Goal: Information Seeking & Learning: Learn about a topic

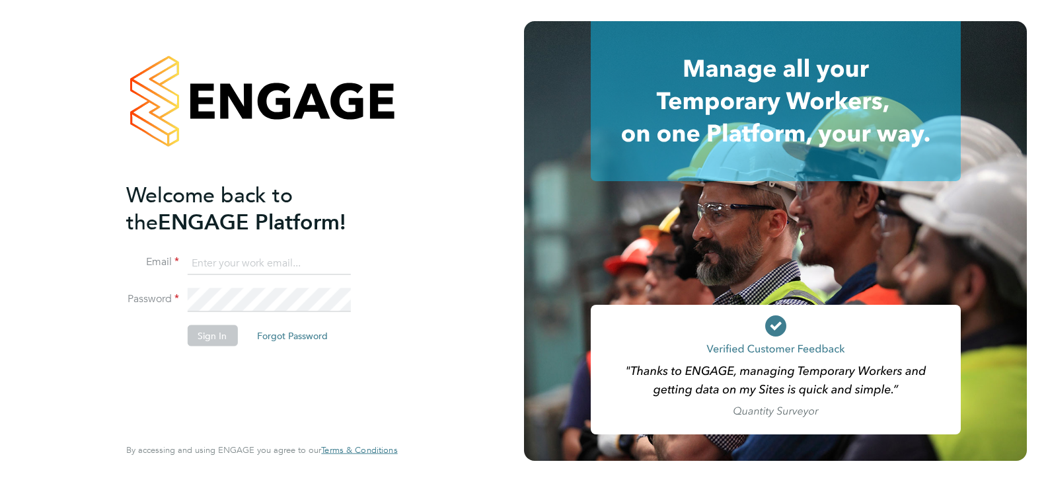
type input "[EMAIL_ADDRESS][DOMAIN_NAME]"
click at [202, 338] on button "Sign In" at bounding box center [212, 335] width 50 height 21
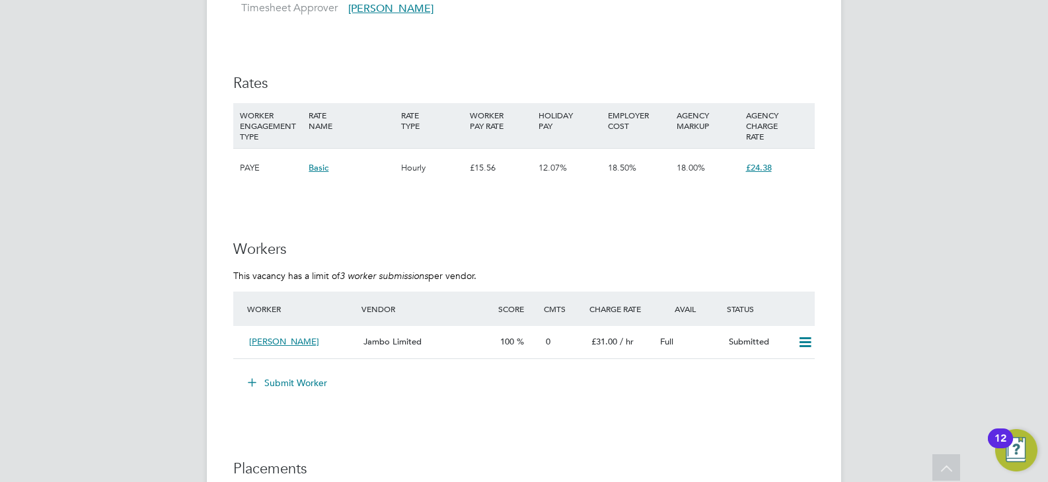
scroll to position [1965, 0]
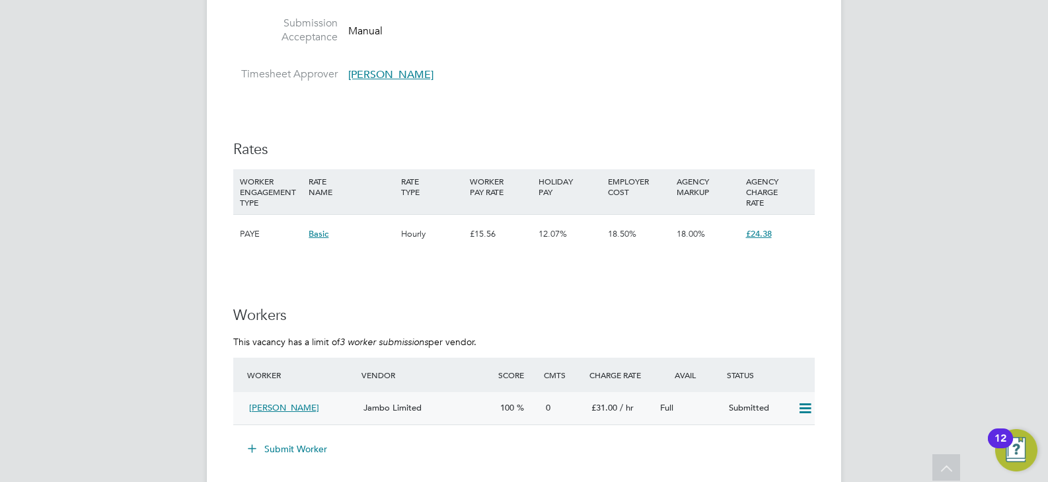
click at [493, 410] on div "Jambo Limited" at bounding box center [426, 408] width 137 height 22
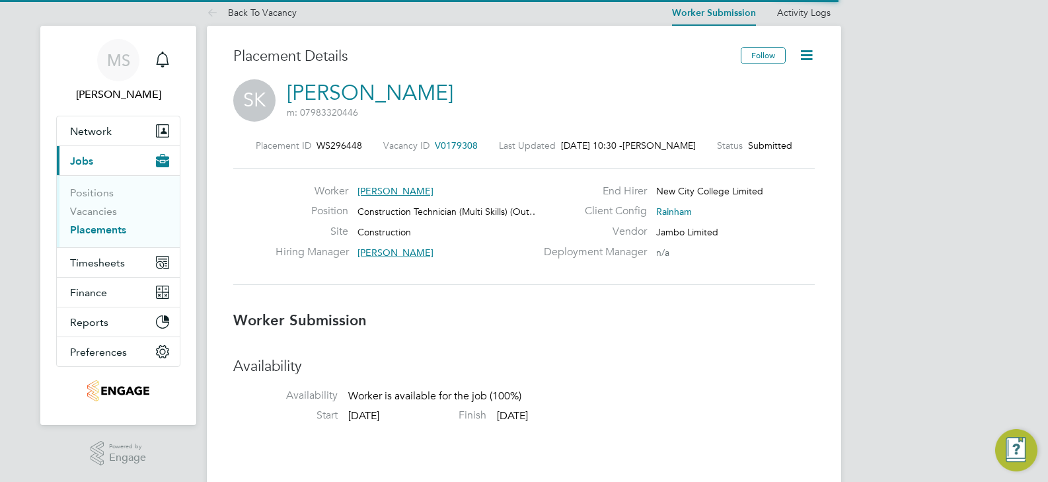
scroll to position [39, 93]
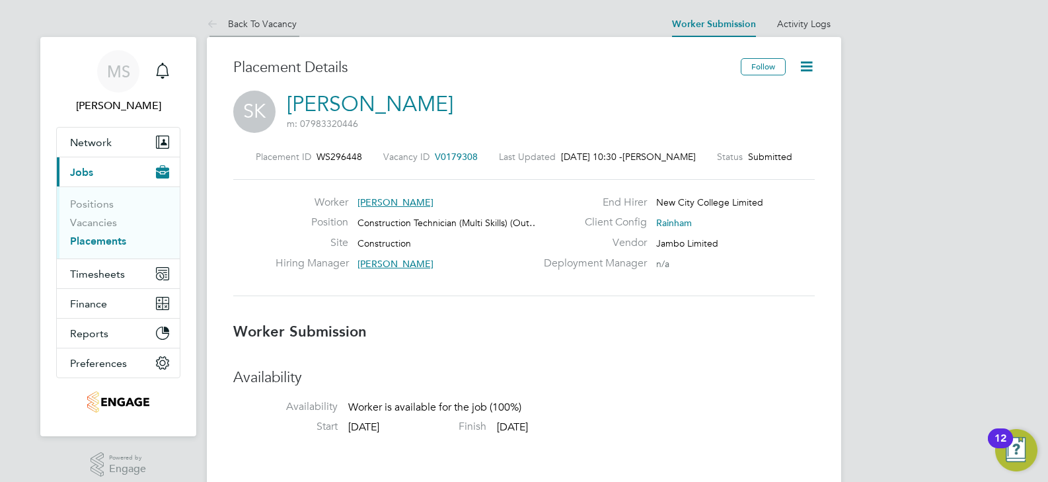
click at [255, 31] on li "Back To Vacancy" at bounding box center [252, 24] width 90 height 26
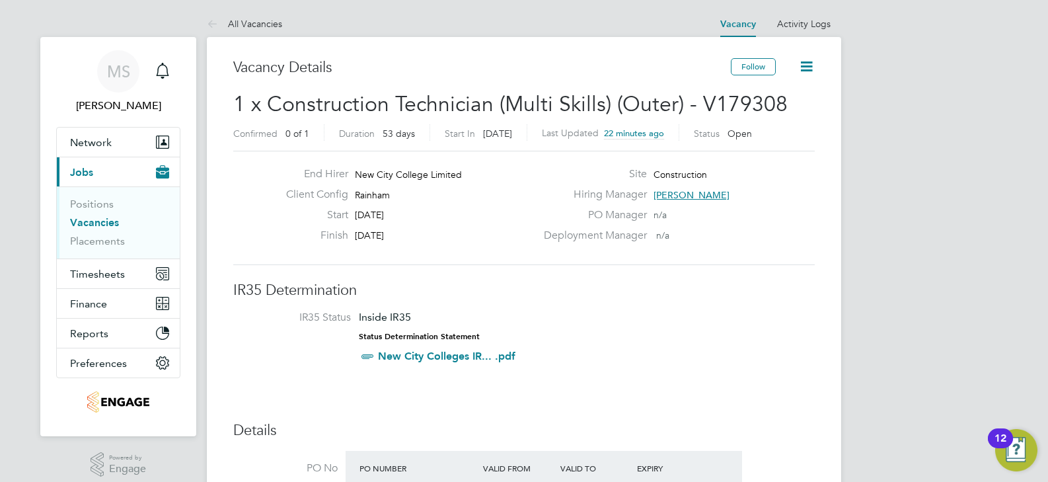
click at [384, 191] on span "Rainham" at bounding box center [372, 195] width 35 height 12
copy span "Rainham"
click at [585, 225] on div "PO Manager n/a" at bounding box center [678, 218] width 284 height 20
click at [677, 192] on span "Ian Rist" at bounding box center [692, 195] width 76 height 12
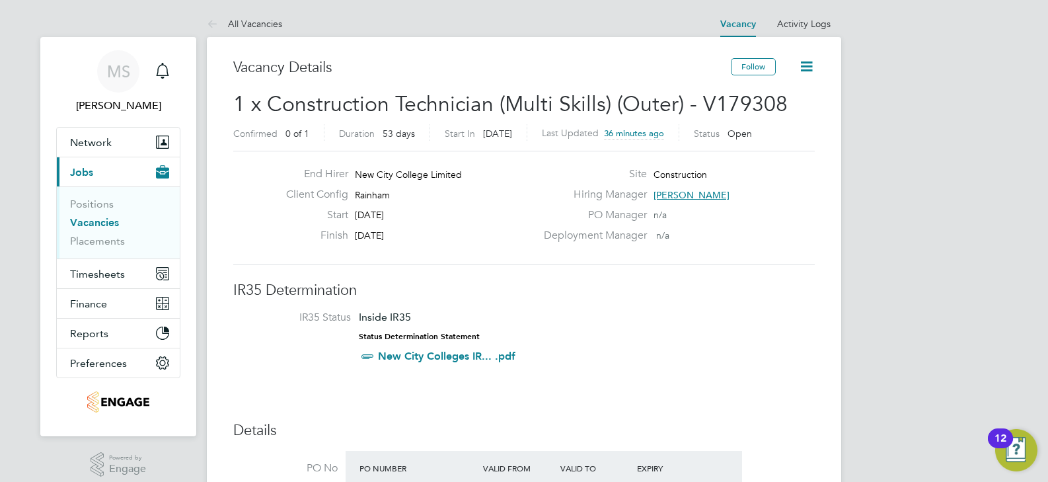
scroll to position [83, 199]
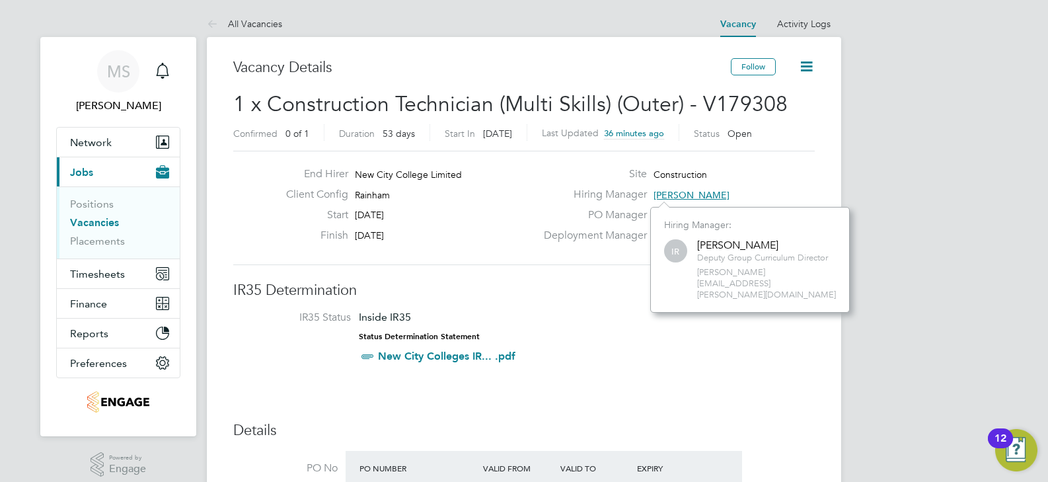
click at [754, 270] on span "ian.rist@ncclondon.ac.uk" at bounding box center [766, 284] width 139 height 34
click at [754, 269] on span "ian.rist@ncclondon.ac.uk" at bounding box center [766, 284] width 139 height 34
copy div "ian.rist@ncclondon.ac.uk Remove"
click at [271, 26] on link "All Vacancies" at bounding box center [244, 24] width 75 height 12
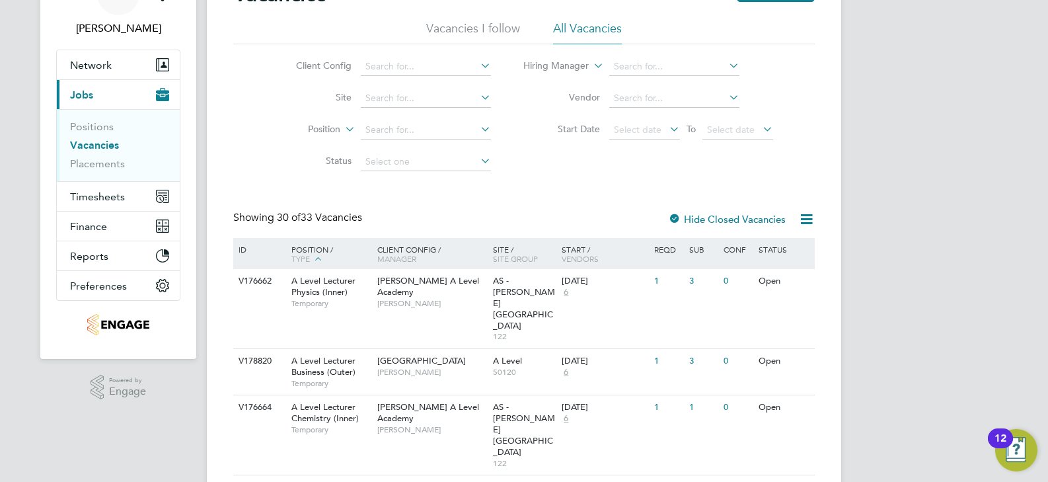
scroll to position [408, 0]
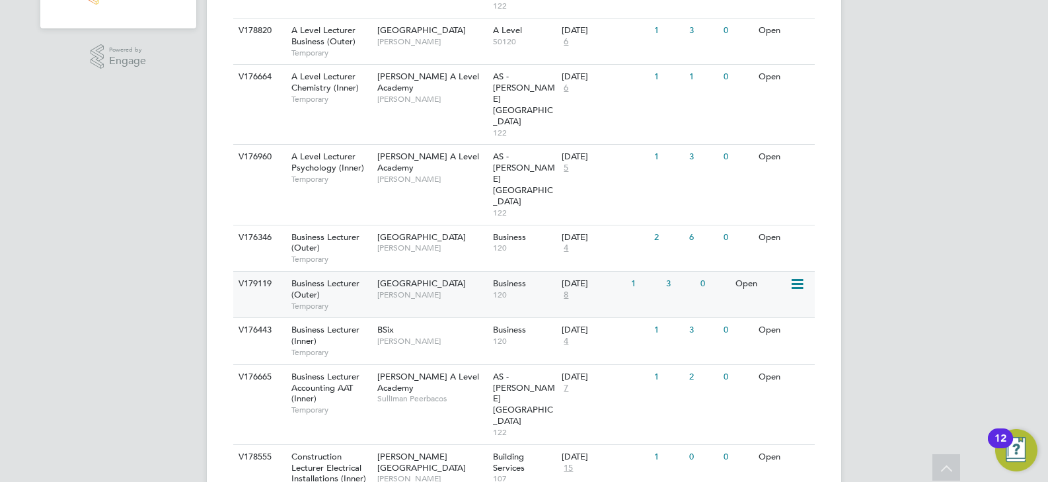
click at [504, 289] on span "120" at bounding box center [524, 294] width 63 height 11
click at [426, 272] on div "Havering Sixth Form Campus Shabnam Shaheen" at bounding box center [432, 289] width 116 height 34
click at [450, 225] on div "Havering Sixth Form Campus Aaron Carr" at bounding box center [432, 242] width 116 height 34
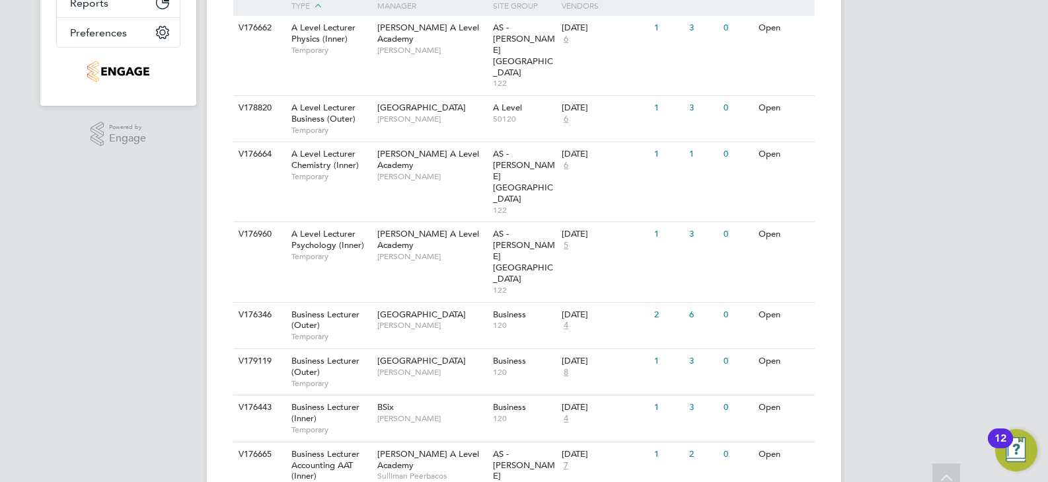
scroll to position [396, 0]
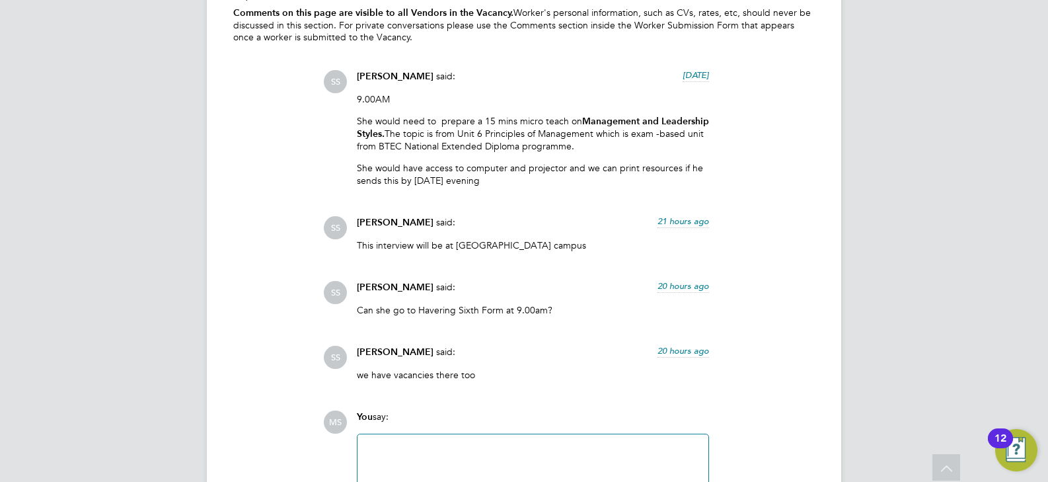
scroll to position [2634, 0]
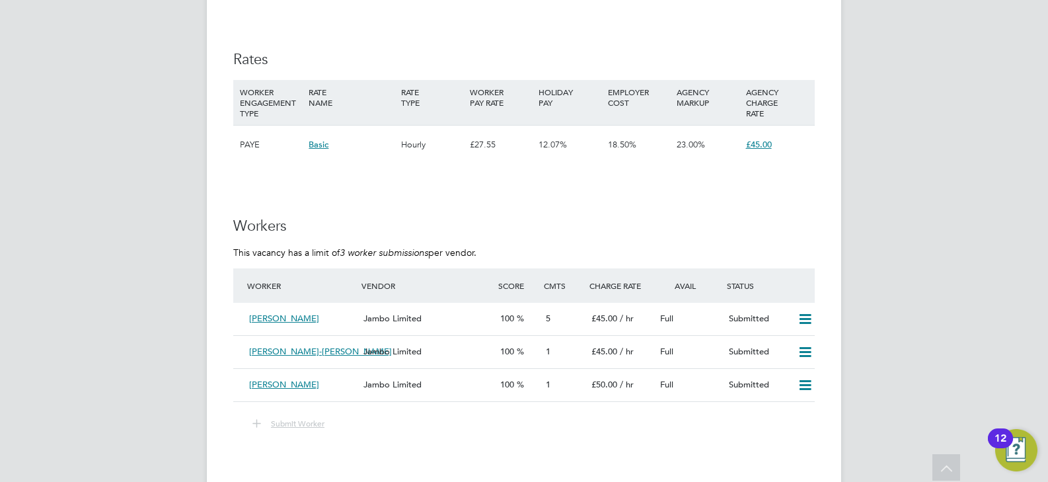
scroll to position [1529, 0]
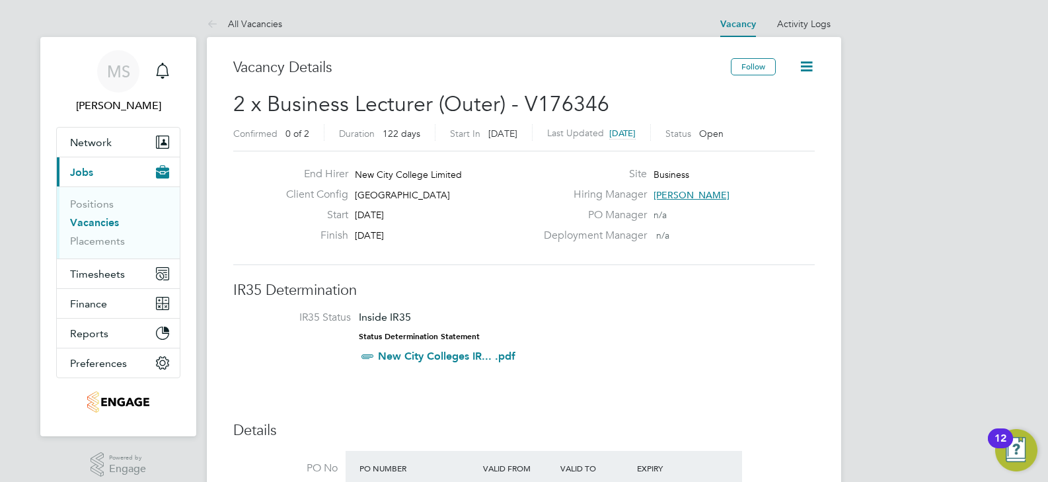
drag, startPoint x: 404, startPoint y: 229, endPoint x: 357, endPoint y: 174, distance: 72.2
click at [357, 174] on div "End Hirer New City College Limited Client Config Havering Sixth Form Campus Sta…" at bounding box center [406, 207] width 260 height 81
click at [424, 215] on div "Start 20 Aug 2025" at bounding box center [406, 218] width 260 height 20
drag, startPoint x: 410, startPoint y: 236, endPoint x: 359, endPoint y: 167, distance: 85.5
click at [359, 167] on div "End Hirer New City College Limited Client Config Havering Sixth Form Campus Sta…" at bounding box center [406, 207] width 260 height 81
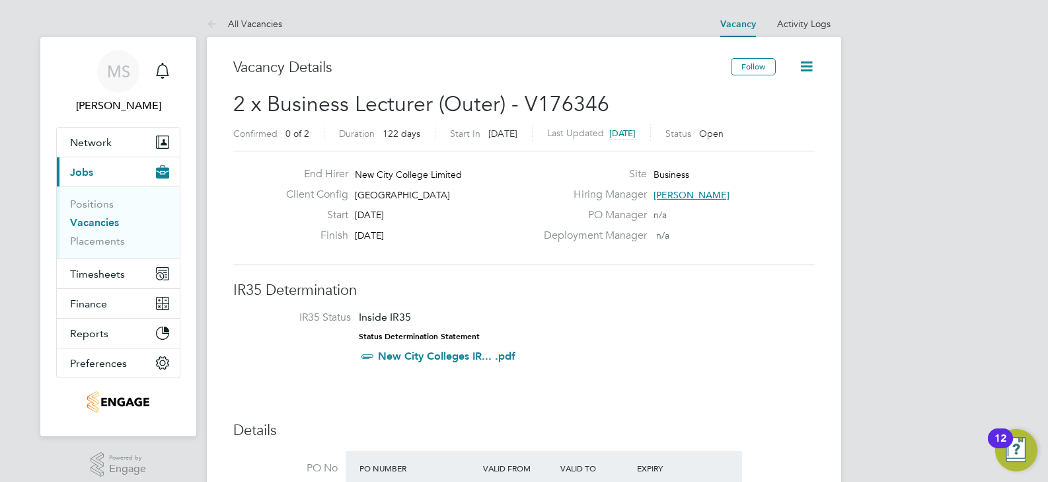
click at [413, 235] on div "Finish 19 Dec 2025" at bounding box center [406, 239] width 260 height 20
drag, startPoint x: 478, startPoint y: 194, endPoint x: 357, endPoint y: 196, distance: 121.0
click at [357, 196] on div "Client Config Havering Sixth Form Campus" at bounding box center [406, 198] width 260 height 20
copy span "[GEOGRAPHIC_DATA]"
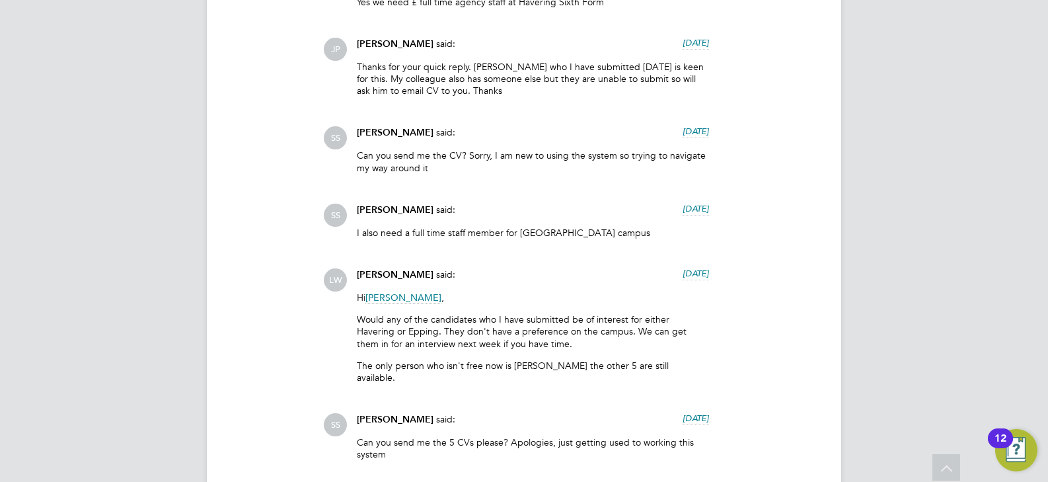
scroll to position [4090, 0]
